Goal: Information Seeking & Learning: Learn about a topic

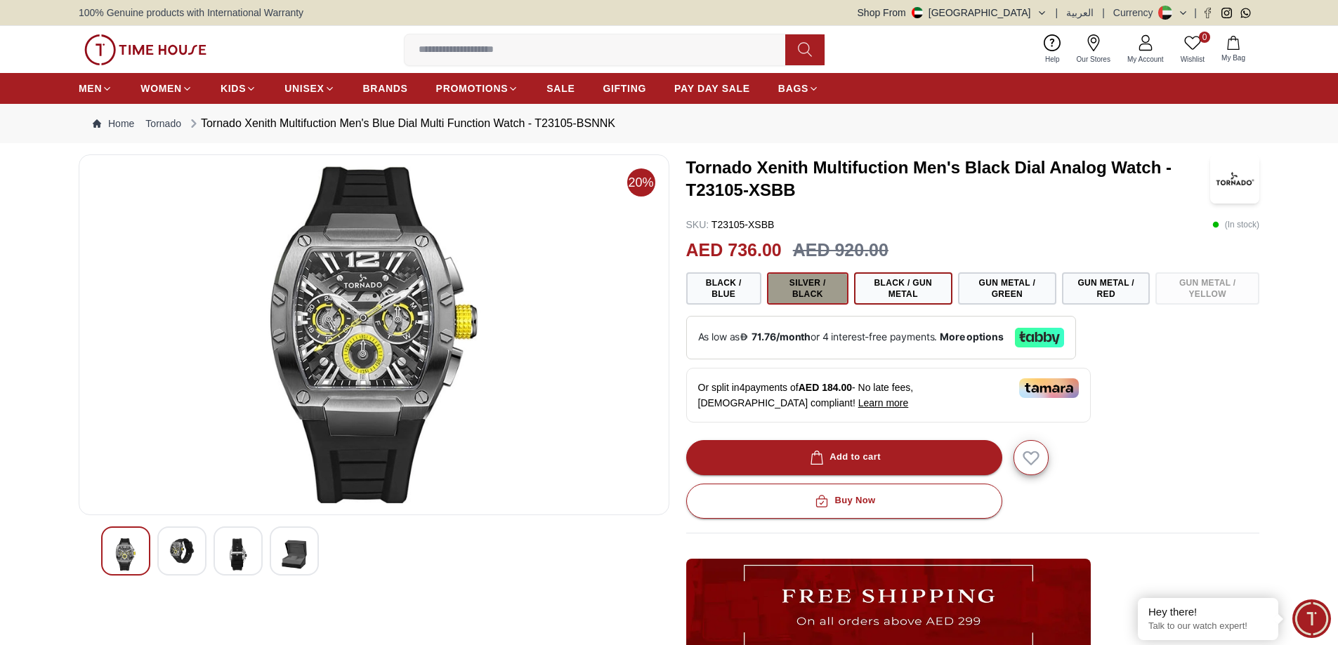
click at [815, 289] on button "Silver / Black" at bounding box center [807, 288] width 81 height 32
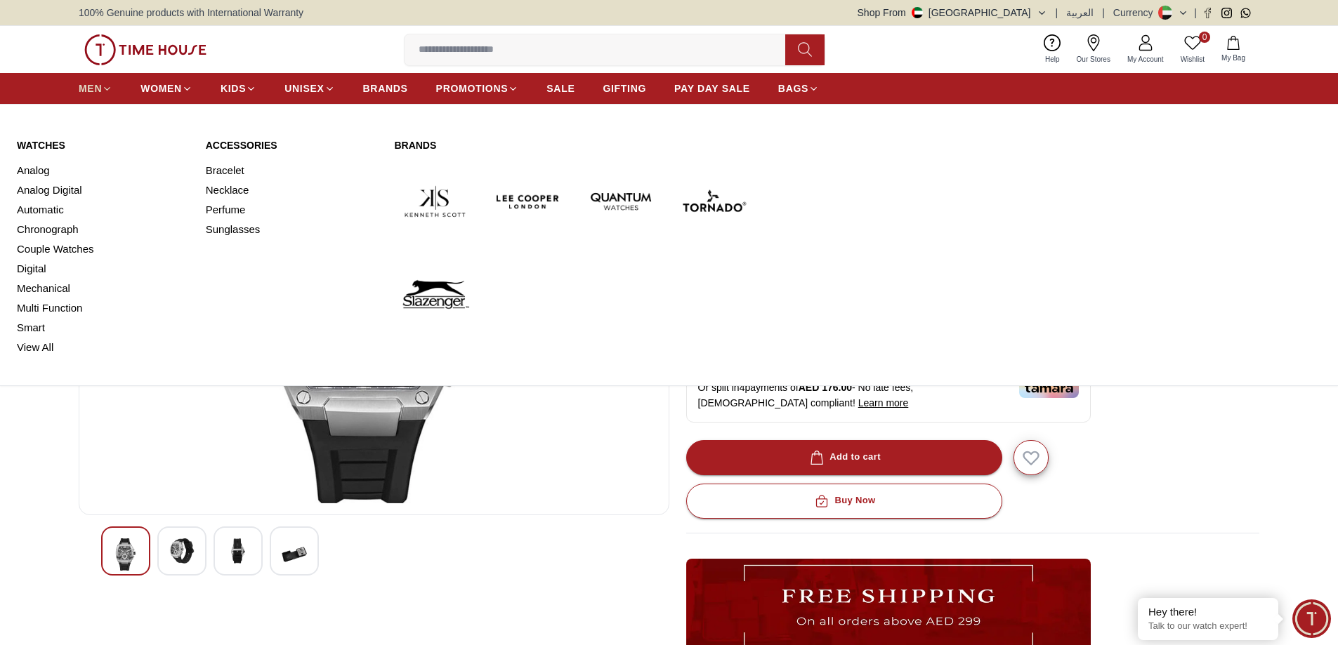
click at [106, 87] on icon at bounding box center [107, 89] width 11 height 11
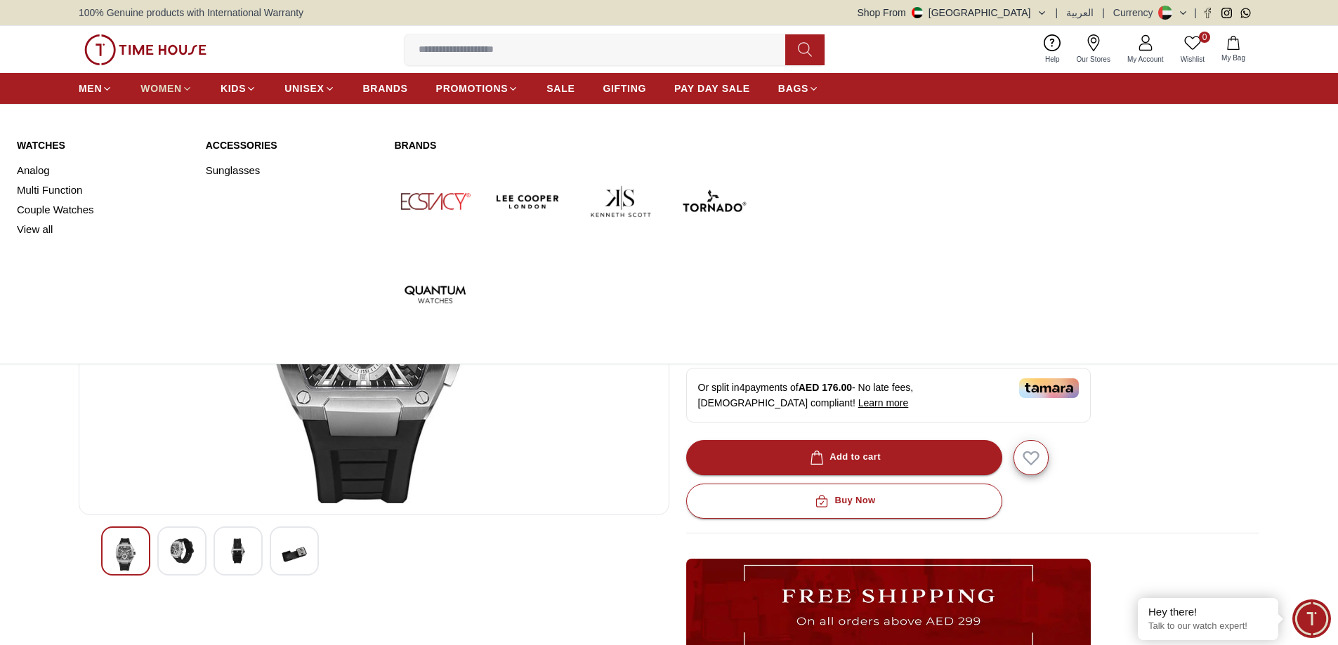
click at [169, 84] on span "WOMEN" at bounding box center [160, 88] width 41 height 14
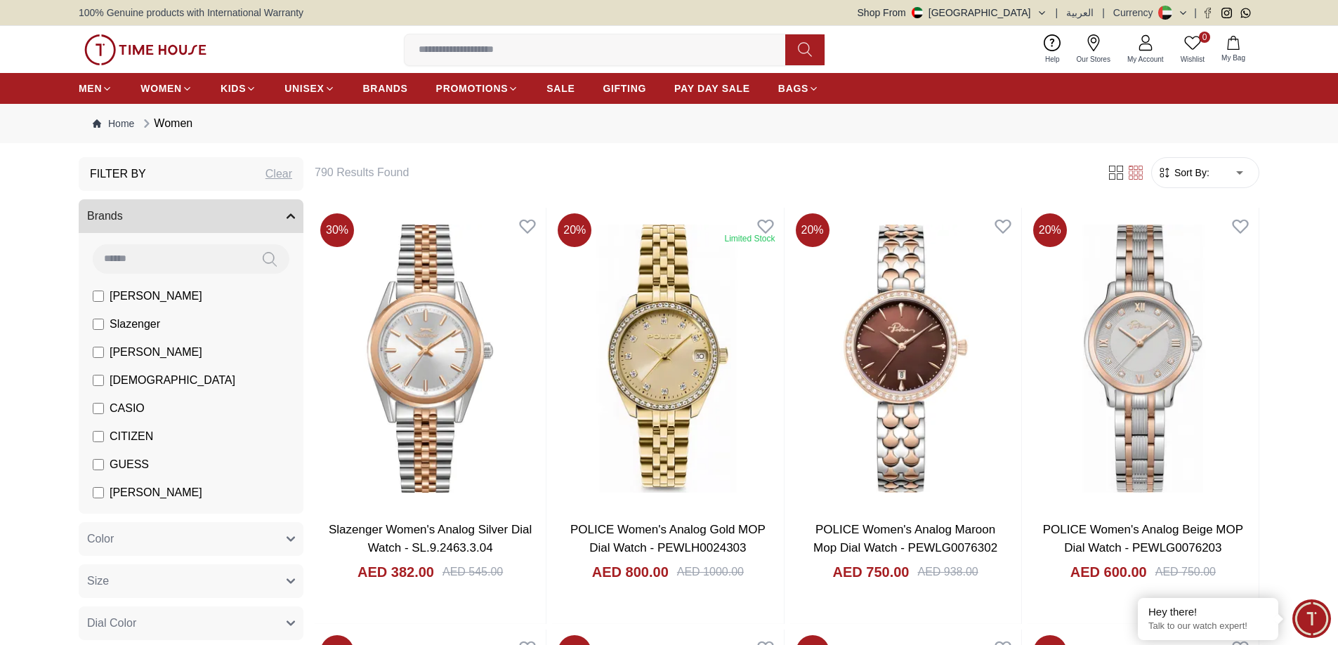
click at [128, 409] on span "CASIO" at bounding box center [127, 408] width 35 height 17
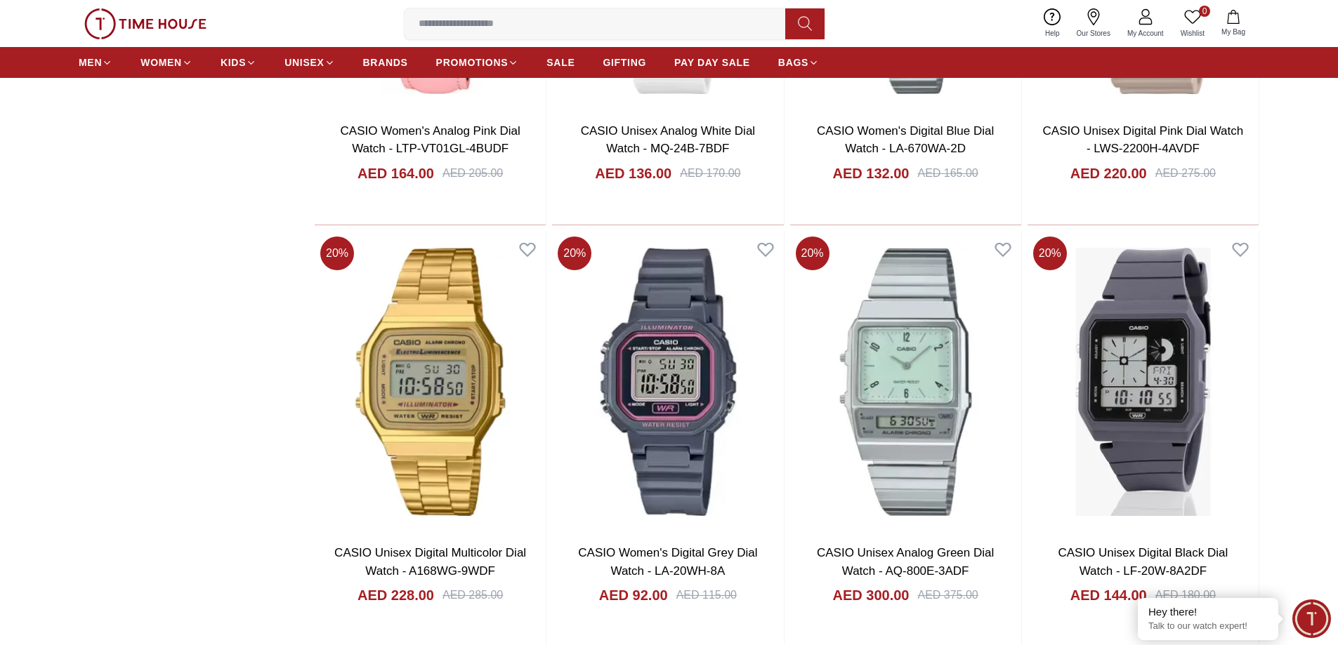
scroll to position [1685, 0]
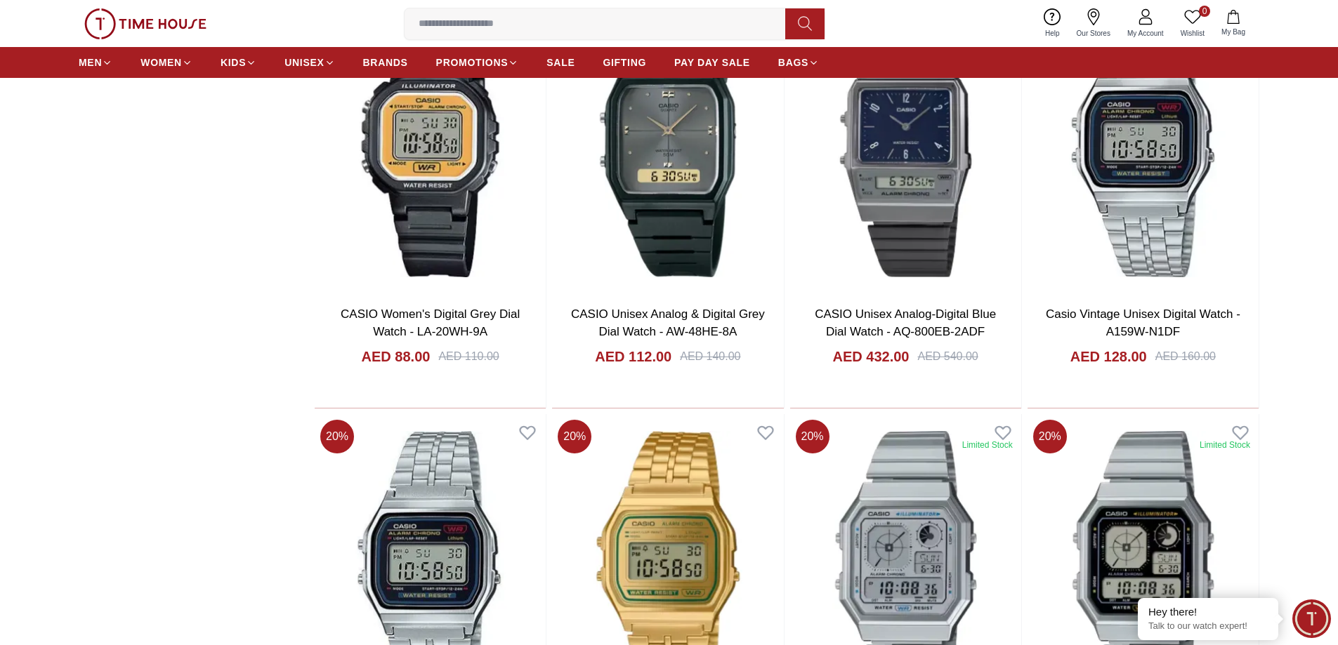
scroll to position [4423, 0]
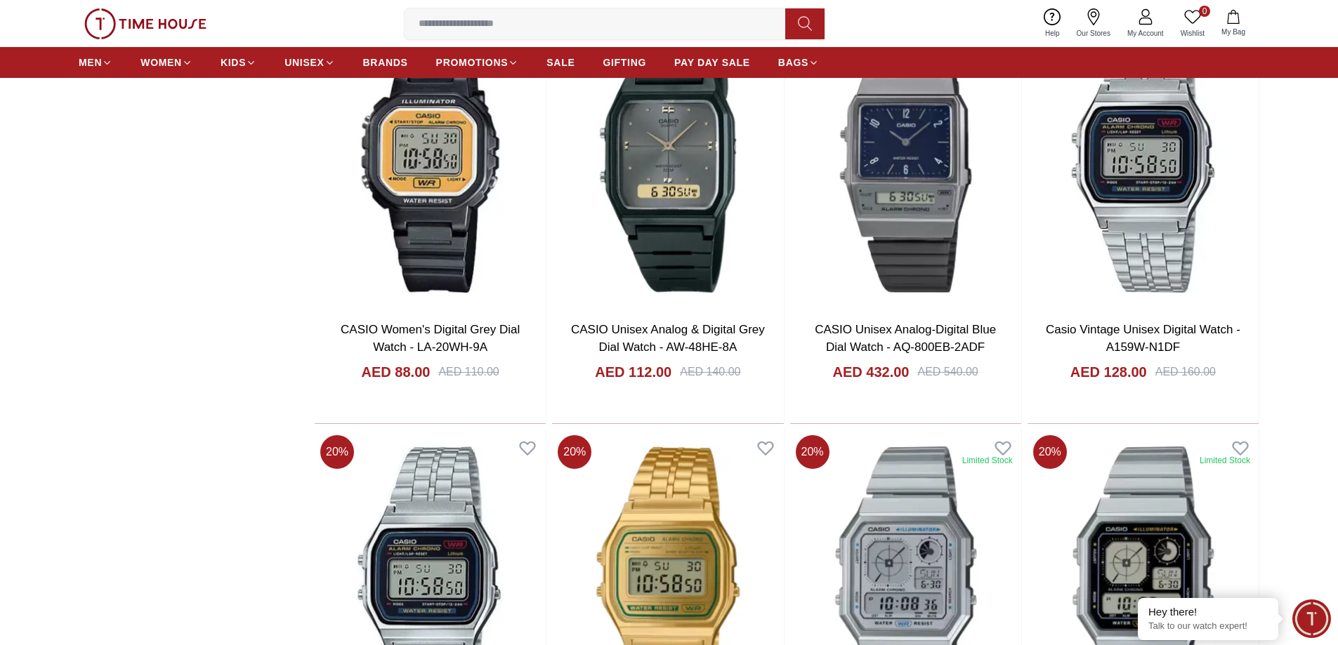
drag, startPoint x: 111, startPoint y: 296, endPoint x: 107, endPoint y: 277, distance: 18.6
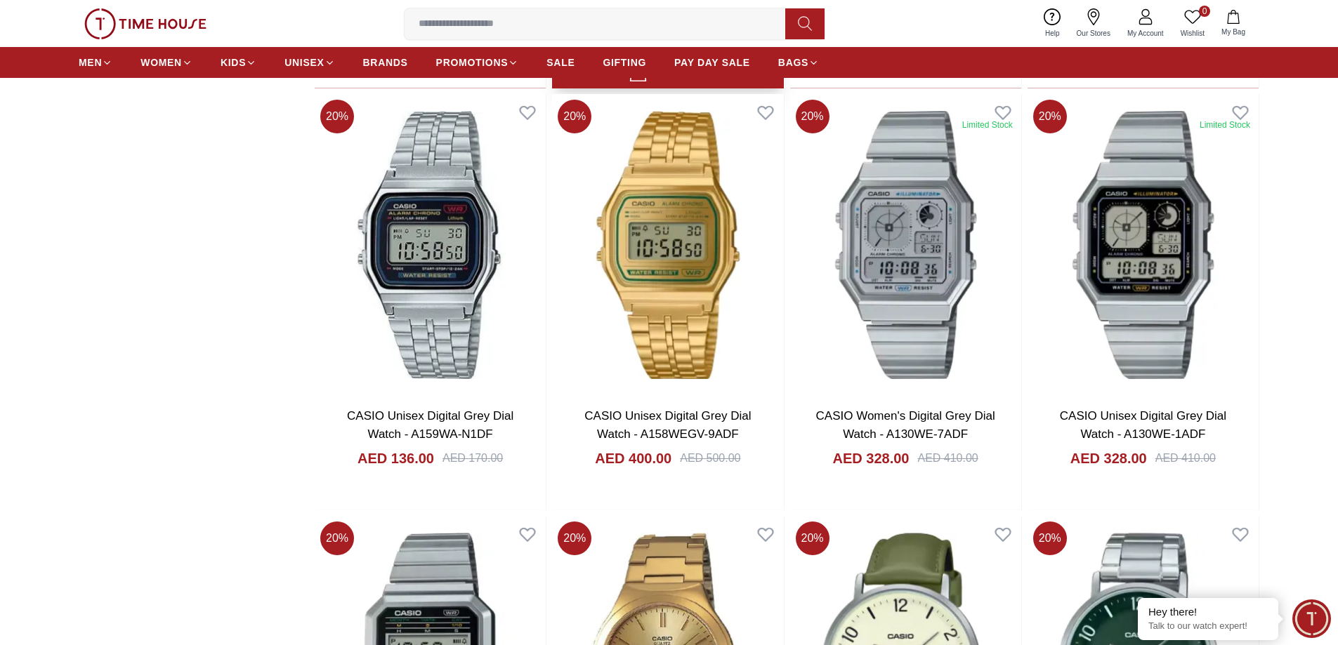
scroll to position [4775, 0]
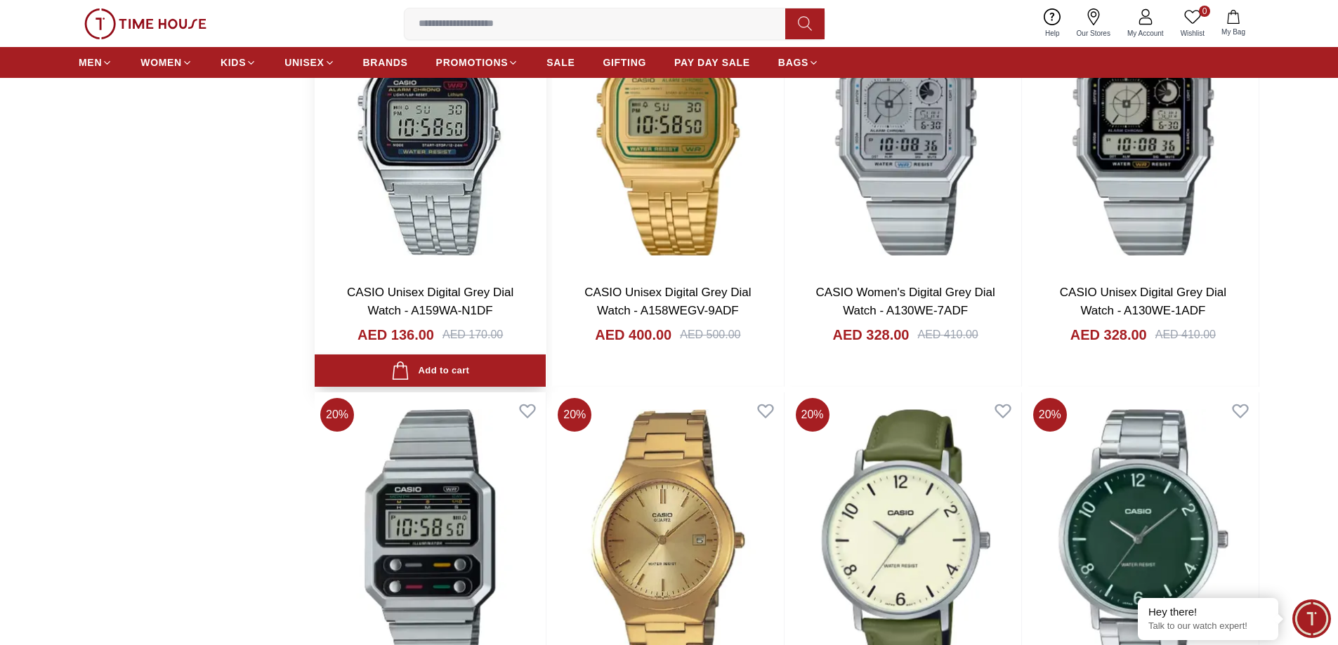
scroll to position [4845, 0]
